Goal: Information Seeking & Learning: Learn about a topic

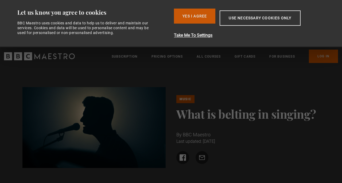
click at [199, 16] on button "Yes I Agree" at bounding box center [194, 16] width 41 height 15
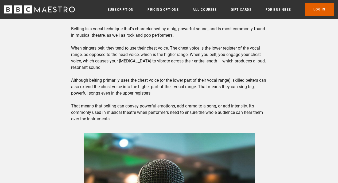
scroll to position [254, 0]
click at [249, 84] on p "What do [PERSON_NAME], [PERSON_NAME] and [PERSON_NAME] have in common? As well …" at bounding box center [169, 64] width 196 height 116
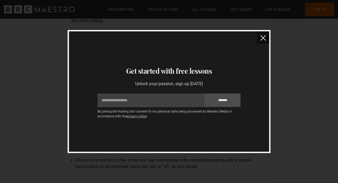
scroll to position [879, 0]
click at [262, 37] on img "close" at bounding box center [263, 38] width 6 height 6
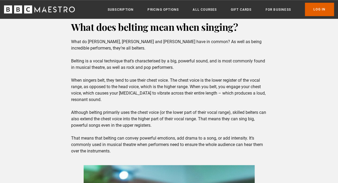
scroll to position [455, 0]
